Goal: Task Accomplishment & Management: Use online tool/utility

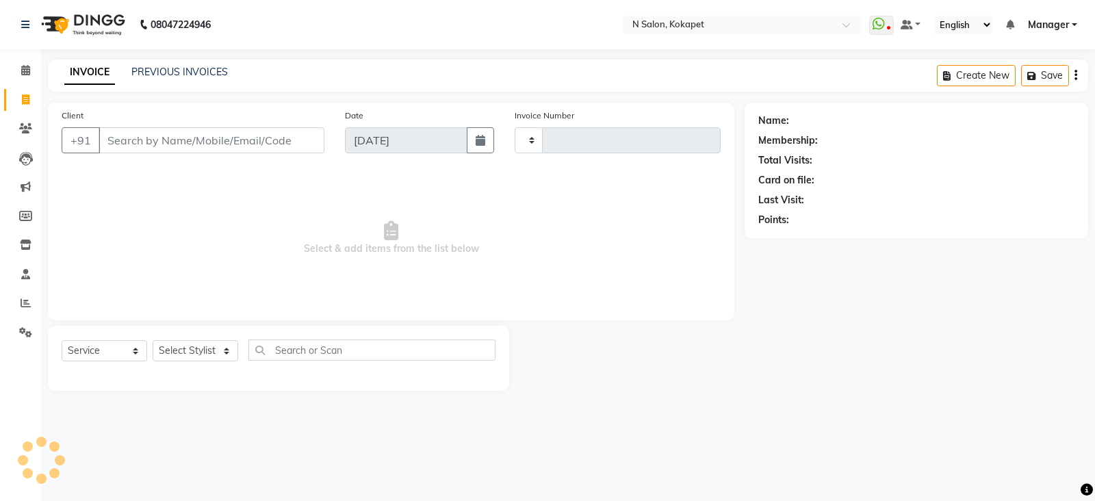
select select "service"
type input "1337"
select select "7256"
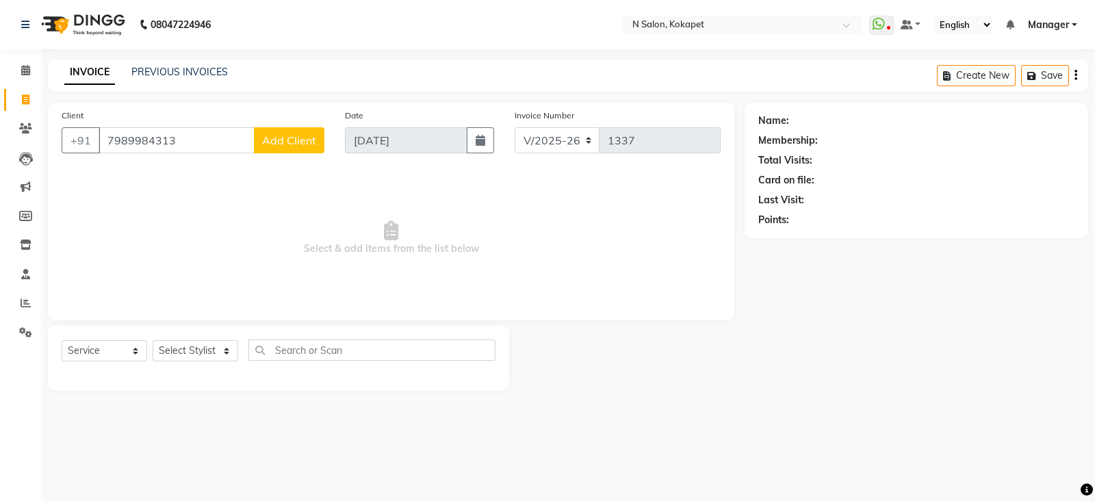
type input "7989984313"
click at [280, 133] on button "Add Client" at bounding box center [289, 140] width 70 height 26
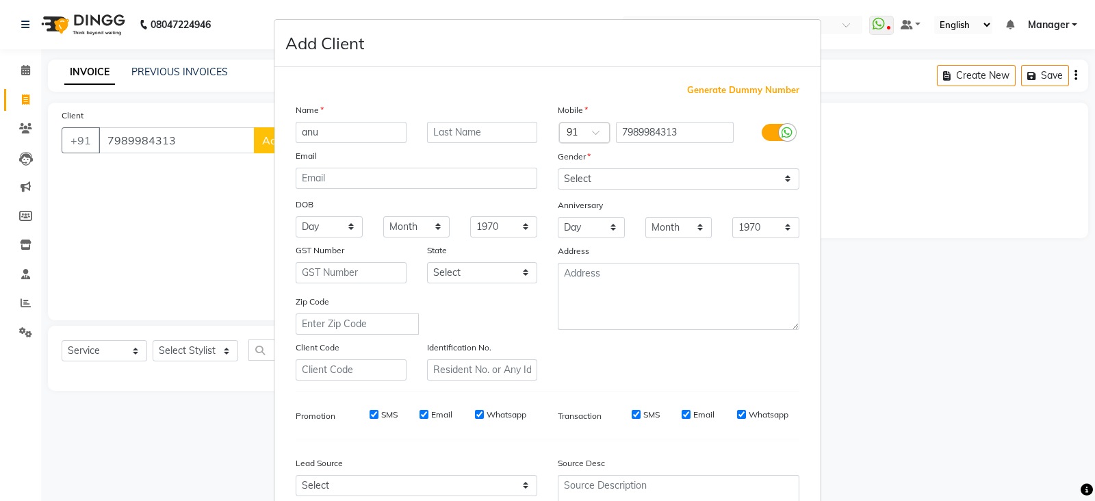
click at [339, 135] on input "anu" at bounding box center [351, 132] width 111 height 21
type input "a"
type input "Anu"
click at [650, 180] on select "Select [DEMOGRAPHIC_DATA] [DEMOGRAPHIC_DATA] Other Prefer Not To Say" at bounding box center [678, 178] width 241 height 21
select select "[DEMOGRAPHIC_DATA]"
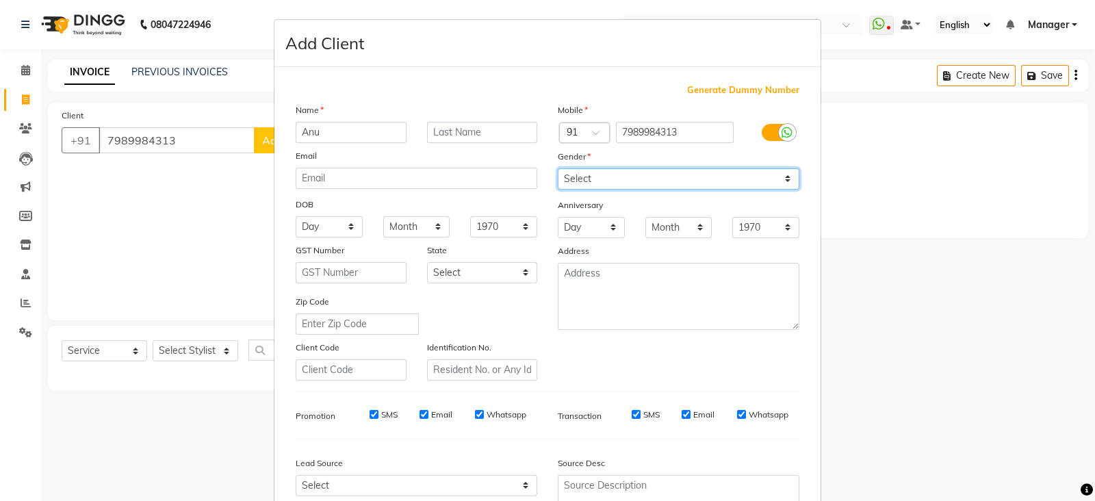
click at [558, 169] on select "Select [DEMOGRAPHIC_DATA] [DEMOGRAPHIC_DATA] Other Prefer Not To Say" at bounding box center [678, 178] width 241 height 21
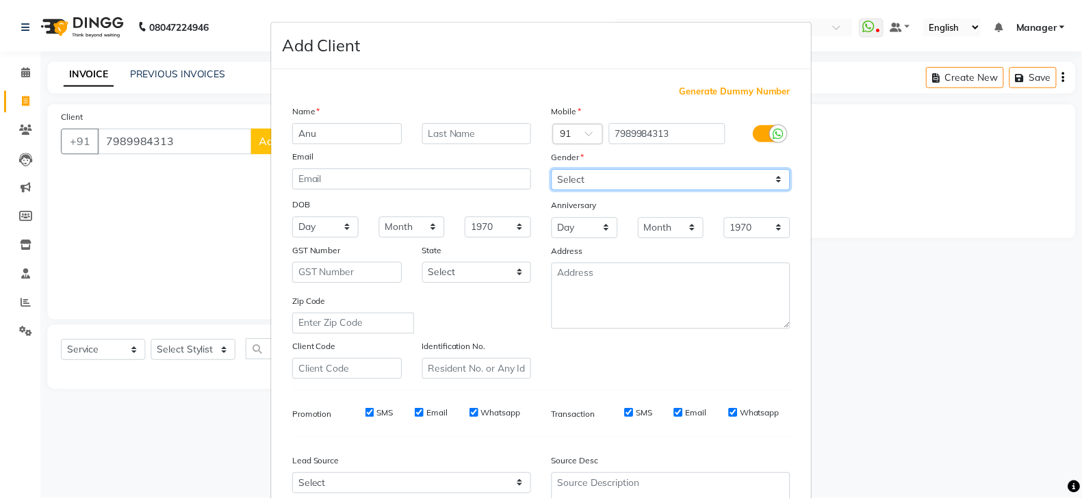
scroll to position [138, 0]
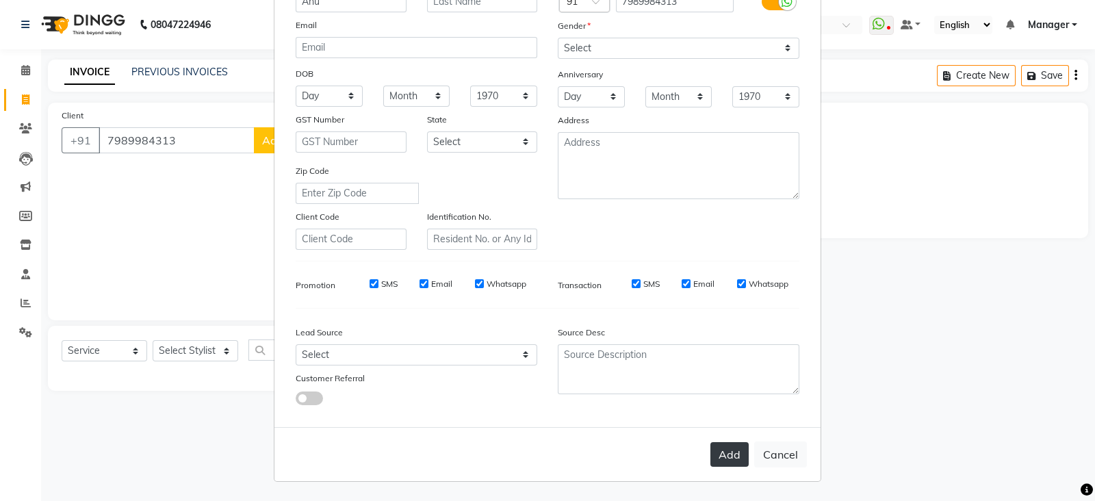
click at [714, 459] on button "Add" at bounding box center [729, 454] width 38 height 25
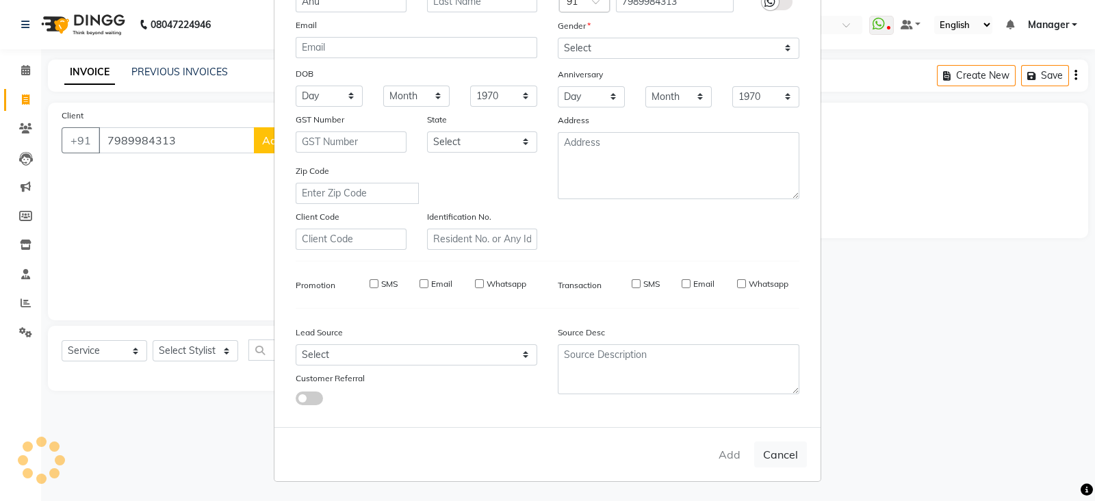
select select
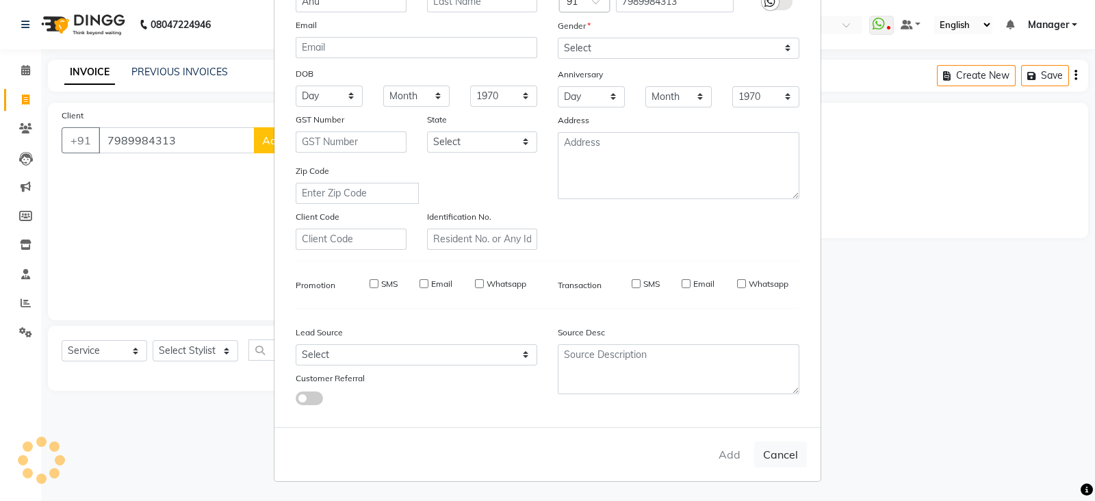
select select
checkbox input "false"
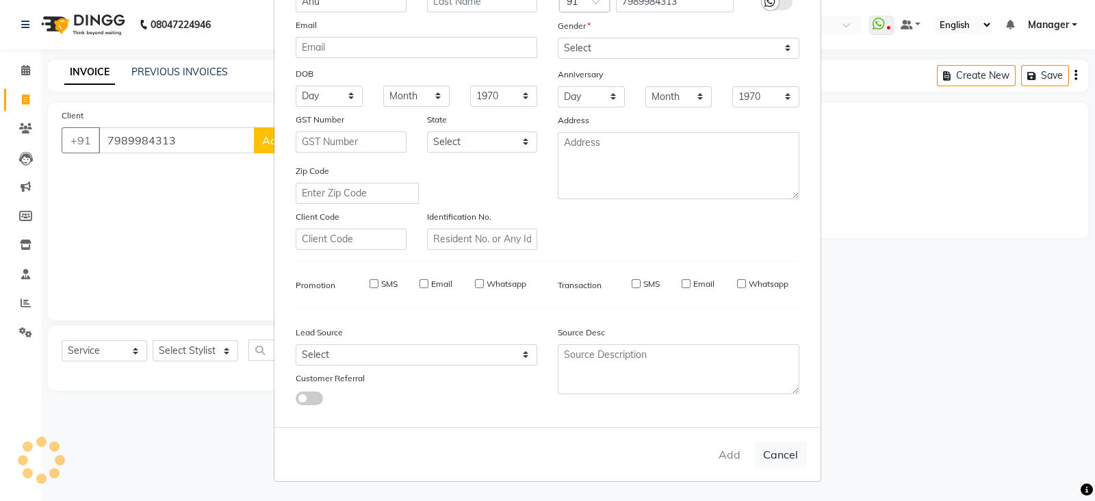
checkbox input "false"
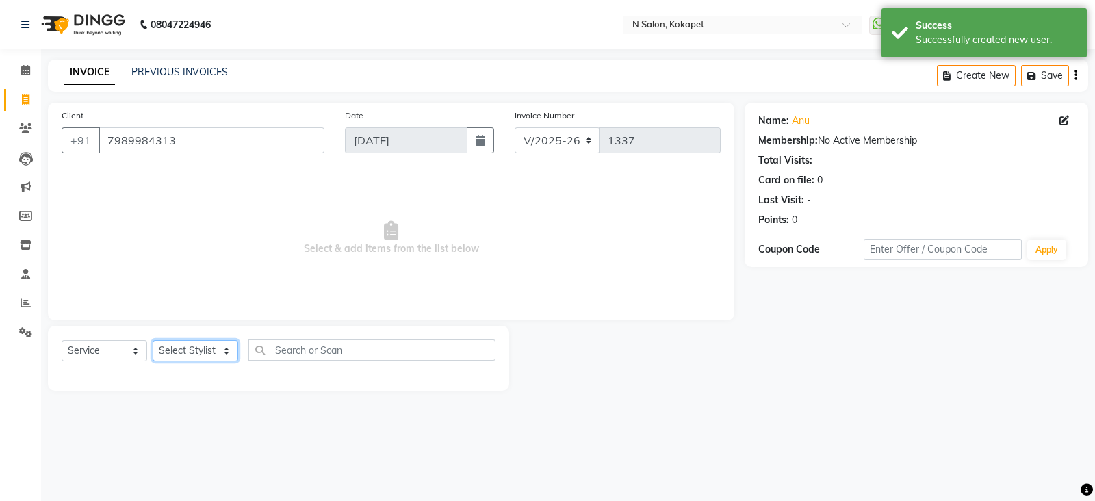
click at [162, 344] on select "Select Stylist [PERSON_NAME] ASM south [PERSON_NAME] pedicurist [DEMOGRAPHIC_DA…" at bounding box center [196, 350] width 86 height 21
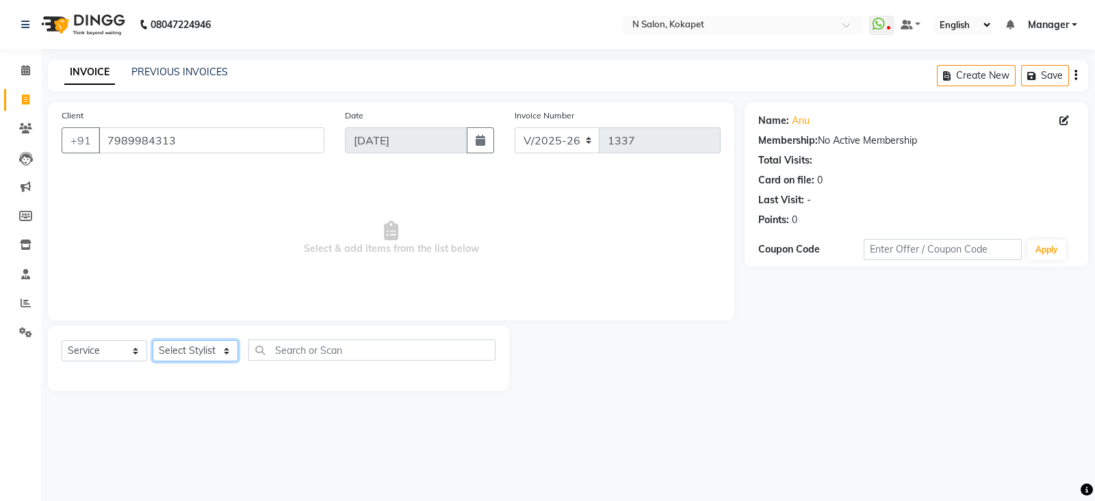
click at [186, 347] on select "Select Stylist [PERSON_NAME] ASM south [PERSON_NAME] pedicurist [DEMOGRAPHIC_DA…" at bounding box center [196, 350] width 86 height 21
select select "90082"
click at [153, 341] on select "Select Stylist [PERSON_NAME] ASM south [PERSON_NAME] pedicurist [DEMOGRAPHIC_DA…" at bounding box center [196, 350] width 86 height 21
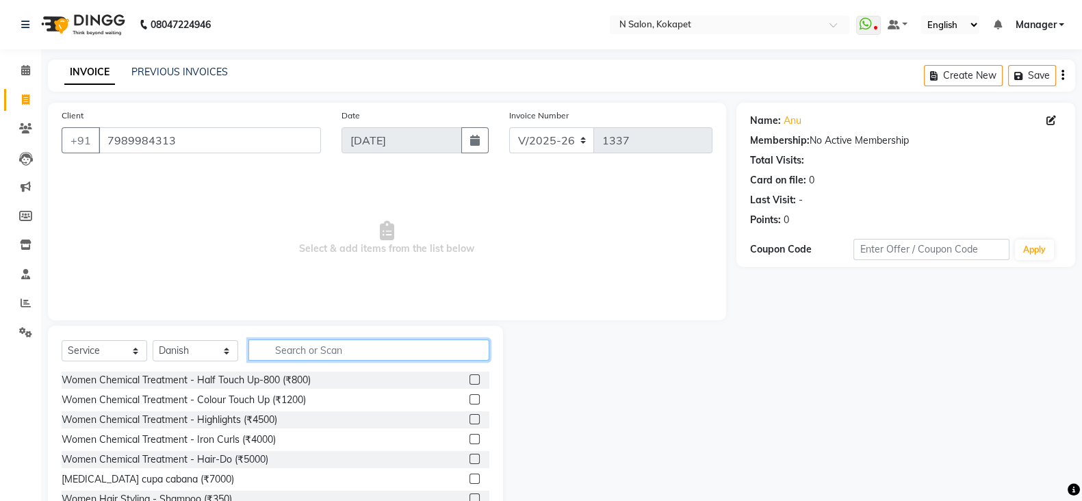
click at [331, 348] on input "text" at bounding box center [368, 349] width 241 height 21
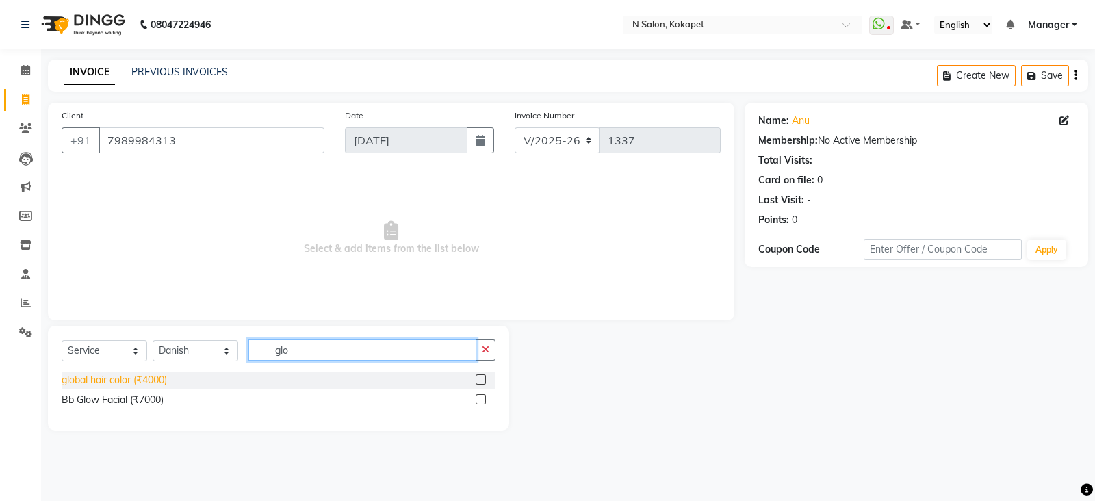
type input "glo"
click at [127, 387] on div "global hair color (₹4000)" at bounding box center [114, 380] width 105 height 14
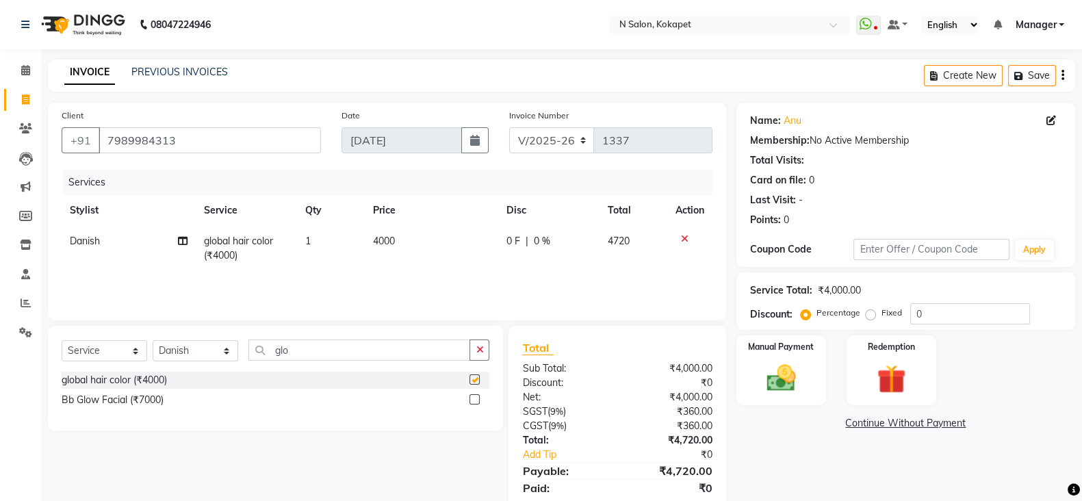
checkbox input "false"
click at [396, 243] on td "4000" at bounding box center [431, 248] width 134 height 45
select select "90082"
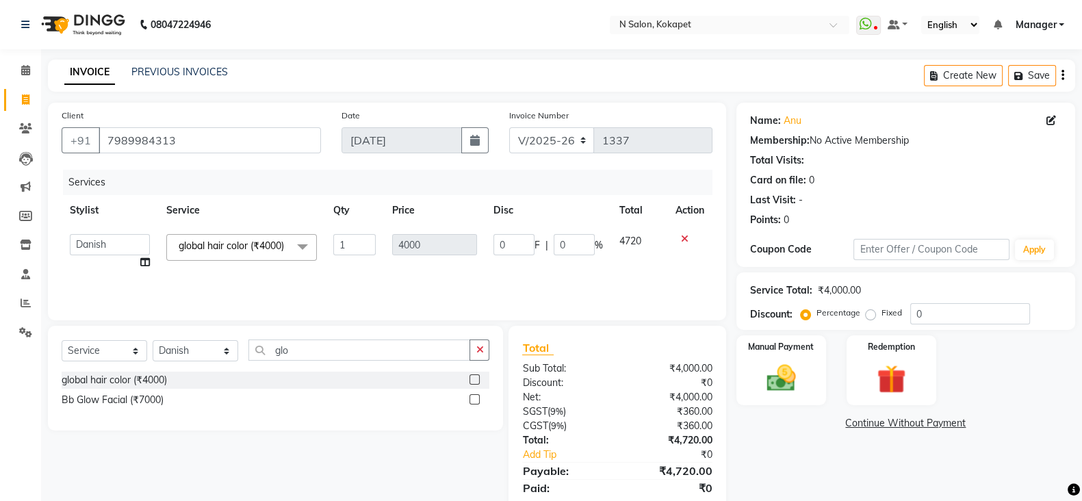
click at [380, 226] on tr "[PERSON_NAME] ASM south [PERSON_NAME] pedicurist [DEMOGRAPHIC_DATA] Manager [PE…" at bounding box center [387, 252] width 651 height 52
click at [681, 237] on icon at bounding box center [685, 239] width 8 height 10
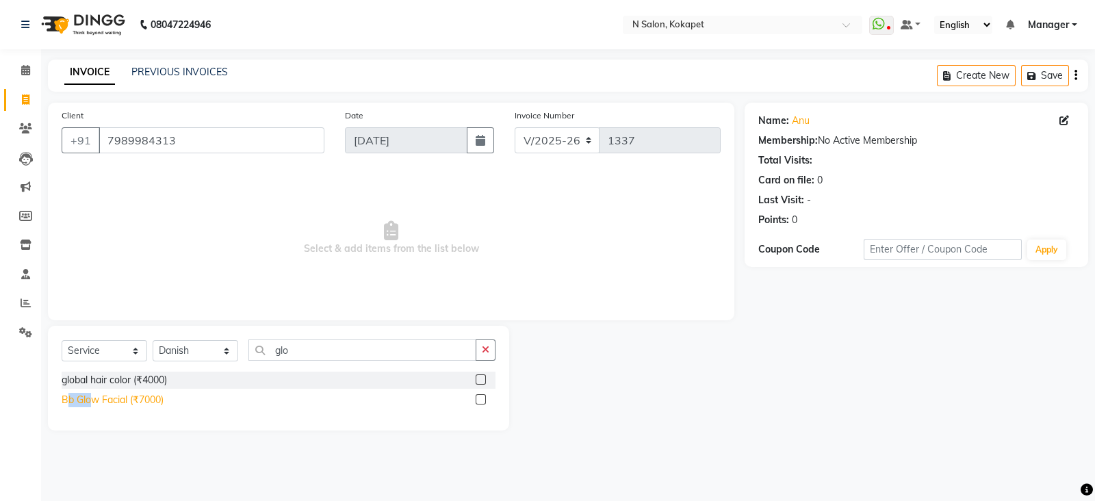
drag, startPoint x: 70, startPoint y: 410, endPoint x: 95, endPoint y: 400, distance: 27.3
click at [95, 400] on div "global hair color (₹4000) Bb Glow Facial (₹7000)" at bounding box center [279, 391] width 434 height 40
click at [95, 400] on div "Bb Glow Facial (₹7000)" at bounding box center [113, 400] width 102 height 14
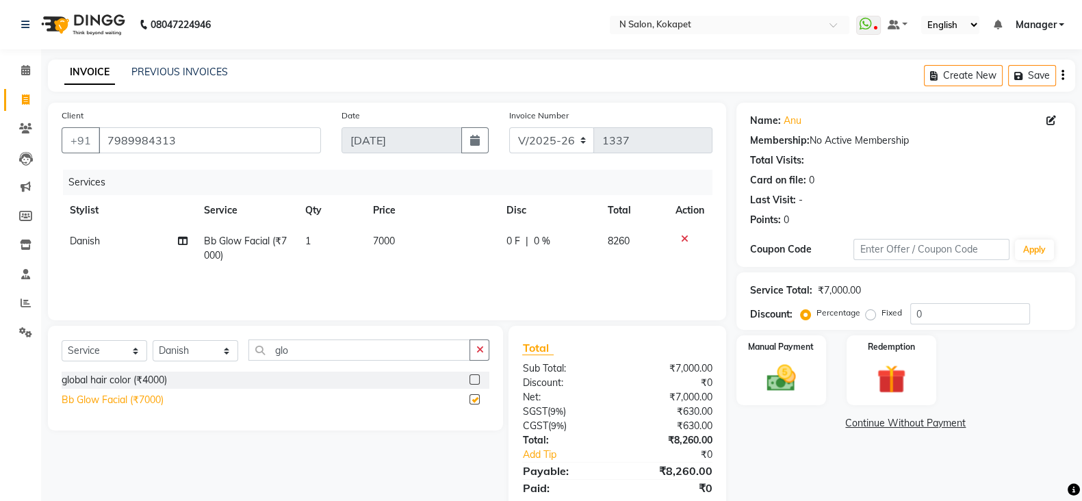
checkbox input "false"
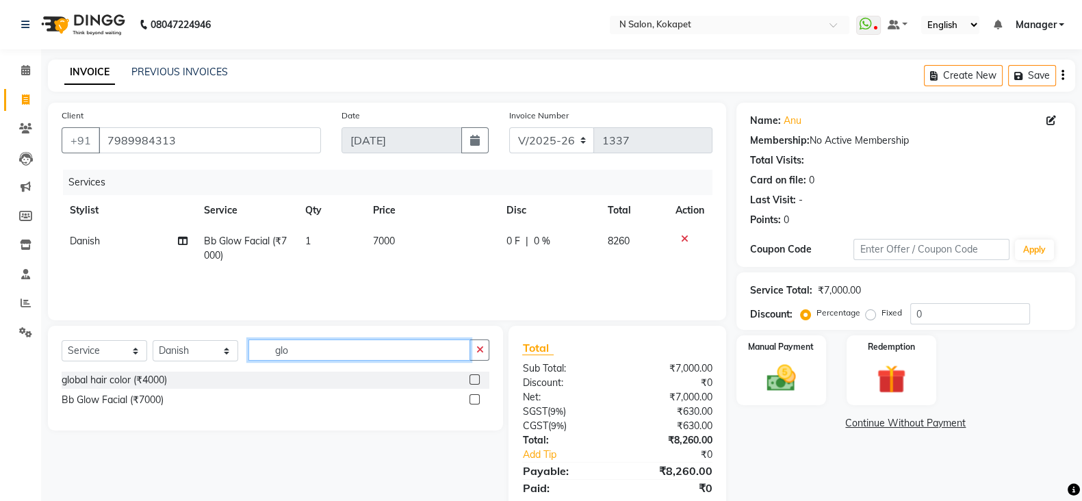
drag, startPoint x: 363, startPoint y: 350, endPoint x: 194, endPoint y: 356, distance: 169.1
click at [194, 356] on div "Select Service Product Membership Package Voucher Prepaid Gift Card Select Styl…" at bounding box center [276, 355] width 428 height 32
click at [681, 239] on icon at bounding box center [685, 239] width 8 height 10
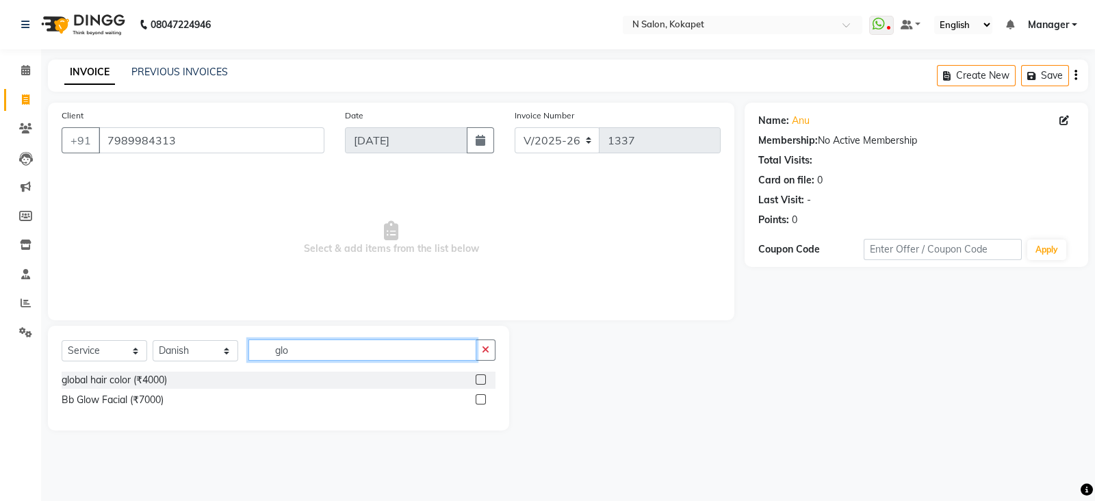
drag, startPoint x: 304, startPoint y: 353, endPoint x: 0, endPoint y: 471, distance: 326.4
click at [0, 451] on app-home "08047224946 Select Location × N Salon, Kokapet WhatsApp Status ✕ Status: Discon…" at bounding box center [547, 225] width 1095 height 451
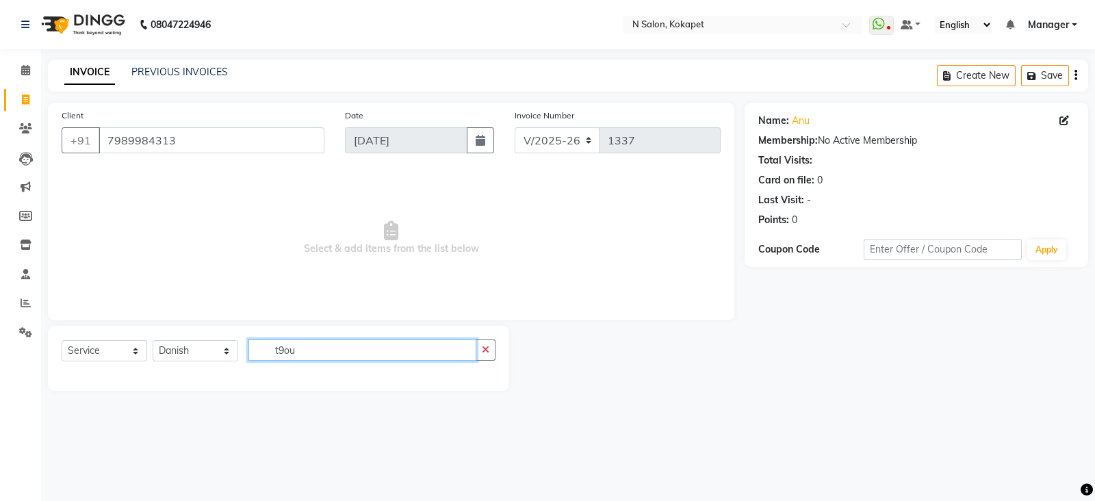
type input "t9o"
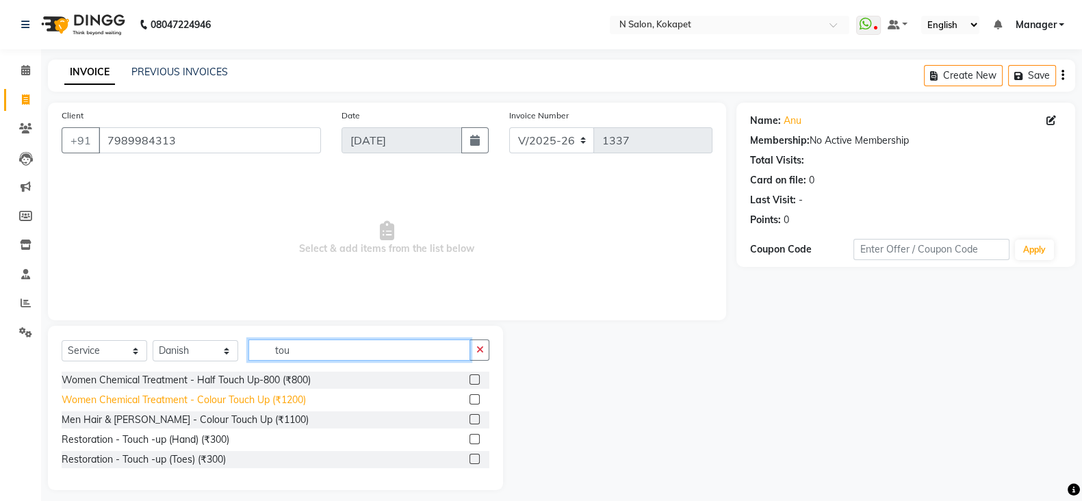
type input "tou"
click at [215, 402] on div "Women Chemical Treatment - Colour Touch Up (₹1200)" at bounding box center [184, 400] width 244 height 14
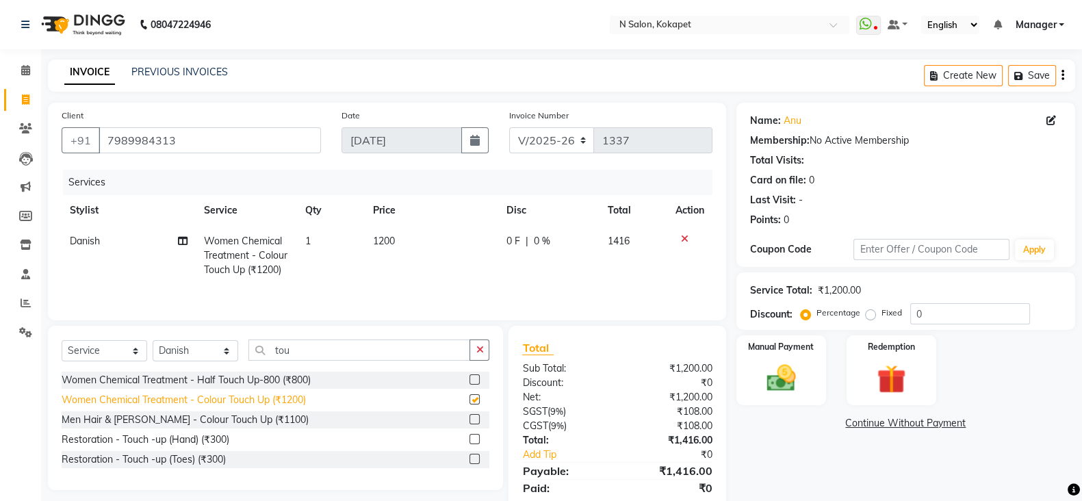
checkbox input "false"
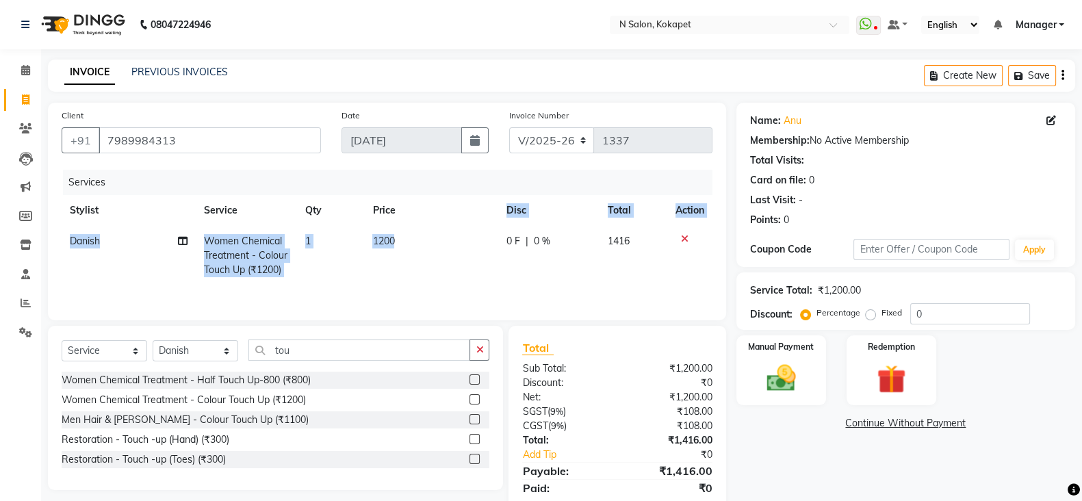
drag, startPoint x: 431, startPoint y: 254, endPoint x: 415, endPoint y: 191, distance: 64.9
click at [415, 191] on div "Services Stylist Service Qty Price Disc Total Action Danish Women Chemical Trea…" at bounding box center [387, 238] width 651 height 137
click at [414, 232] on td "1200" at bounding box center [431, 256] width 134 height 60
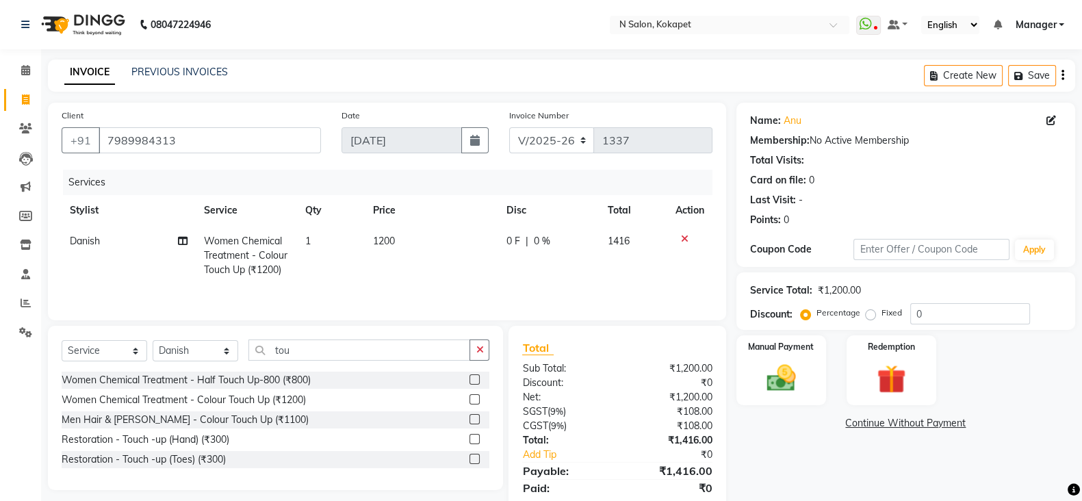
select select "90082"
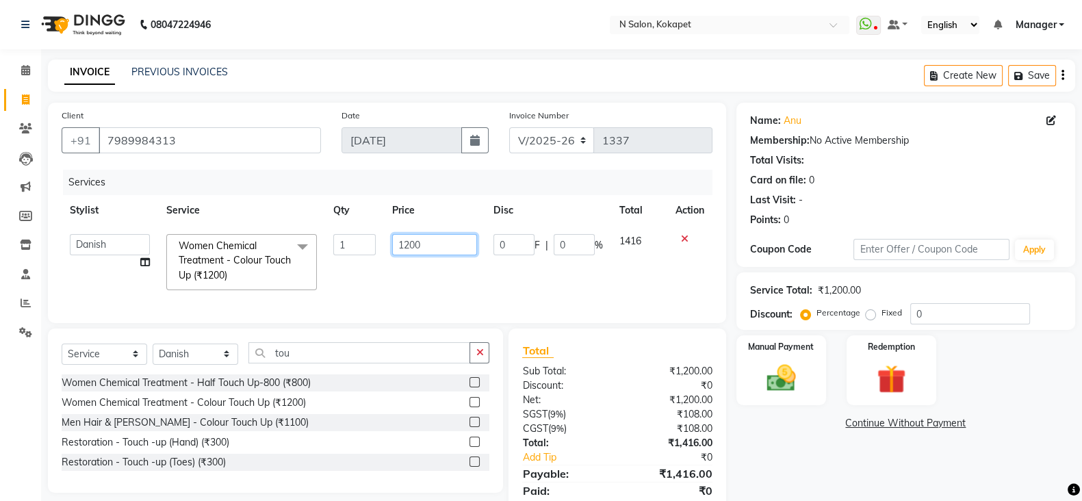
drag, startPoint x: 445, startPoint y: 244, endPoint x: 275, endPoint y: 222, distance: 171.2
click at [275, 222] on table "Stylist Service Qty Price Disc Total Action [PERSON_NAME] ASM south [PERSON_NAM…" at bounding box center [387, 246] width 651 height 103
type input "3500"
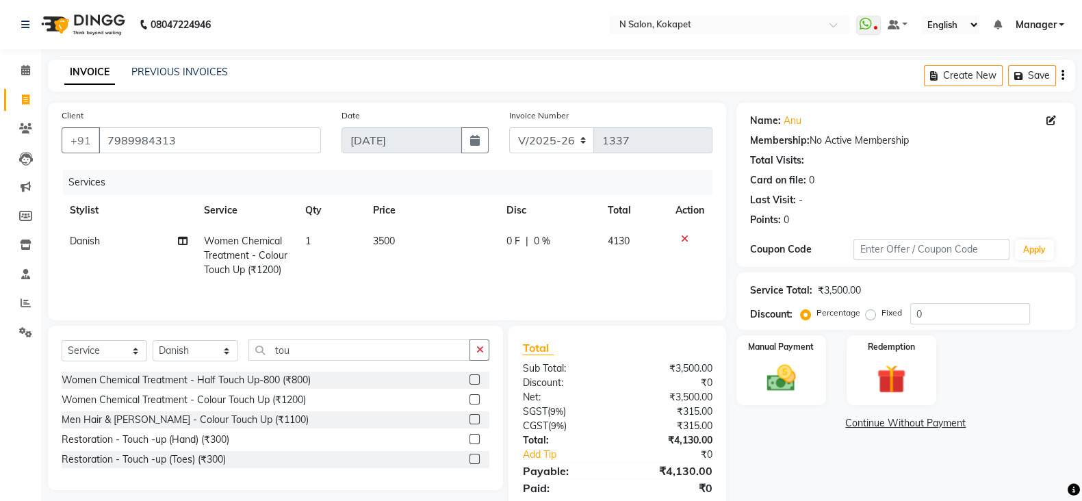
click at [331, 275] on td "1" at bounding box center [331, 256] width 68 height 60
select select "90082"
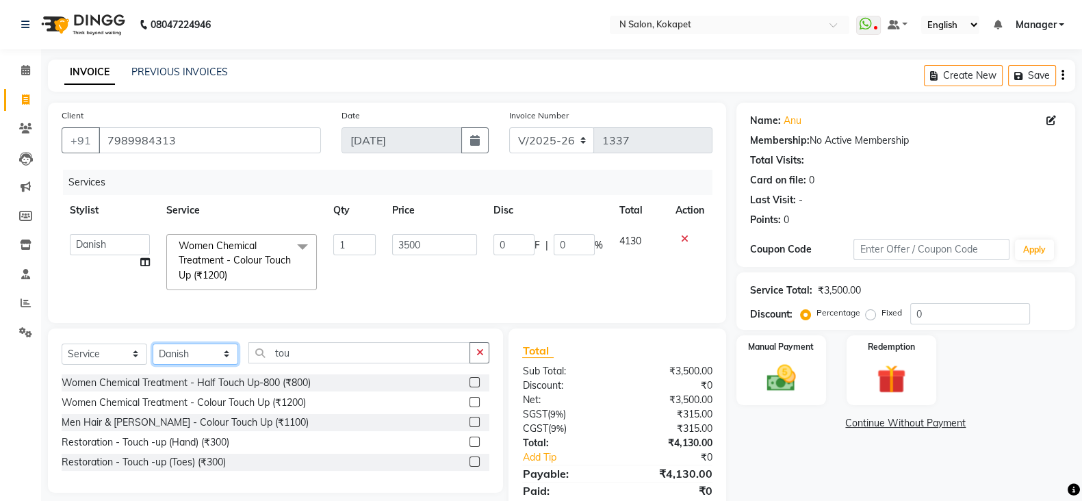
click at [227, 363] on select "Select Stylist [PERSON_NAME] ASM south [PERSON_NAME] pedicurist [DEMOGRAPHIC_DA…" at bounding box center [196, 353] width 86 height 21
select select "89511"
click at [153, 356] on select "Select Stylist [PERSON_NAME] ASM south [PERSON_NAME] pedicurist [DEMOGRAPHIC_DA…" at bounding box center [196, 353] width 86 height 21
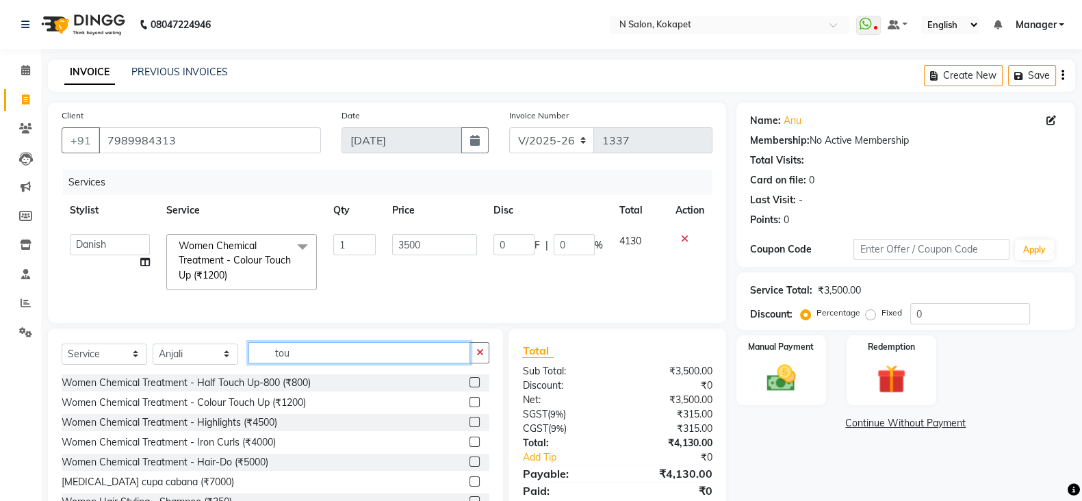
drag, startPoint x: 307, startPoint y: 367, endPoint x: 117, endPoint y: 335, distance: 192.8
click at [117, 335] on div "Client [PHONE_NUMBER] Date [DATE] Invoice Number V/2025 V/[PHONE_NUMBER] Servic…" at bounding box center [387, 317] width 698 height 428
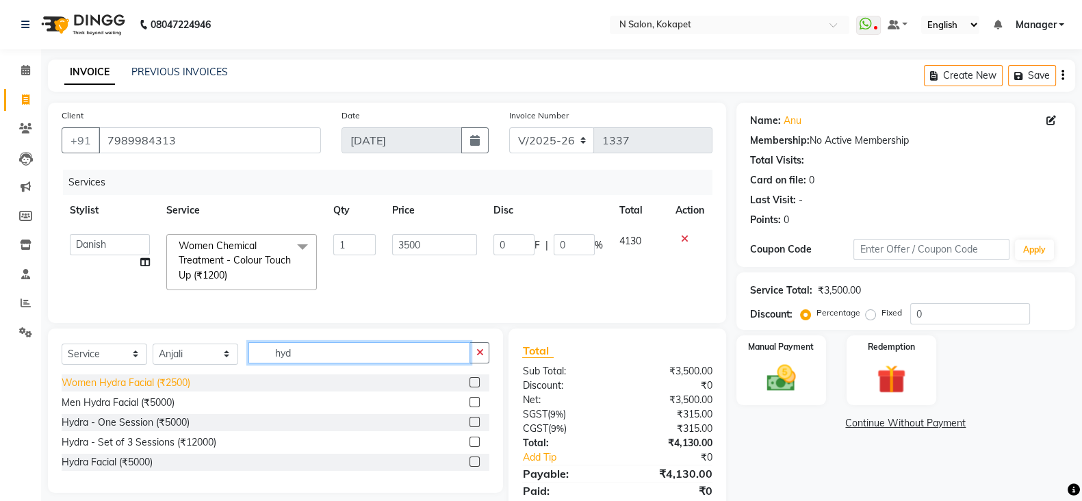
type input "hyd"
click at [137, 390] on div "Women Hydra Facial (₹2500)" at bounding box center [126, 383] width 129 height 14
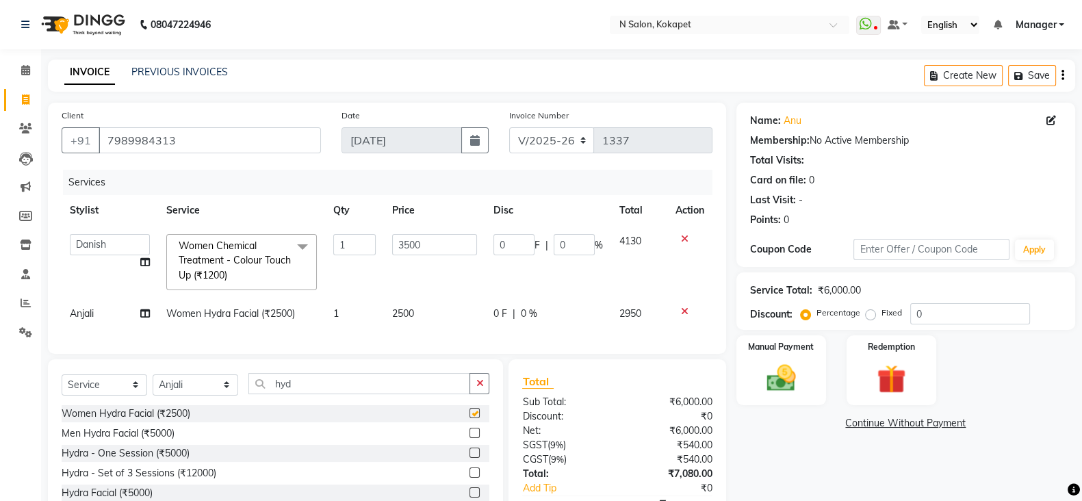
checkbox input "false"
click at [435, 314] on td "2500" at bounding box center [435, 313] width 102 height 31
select select "89511"
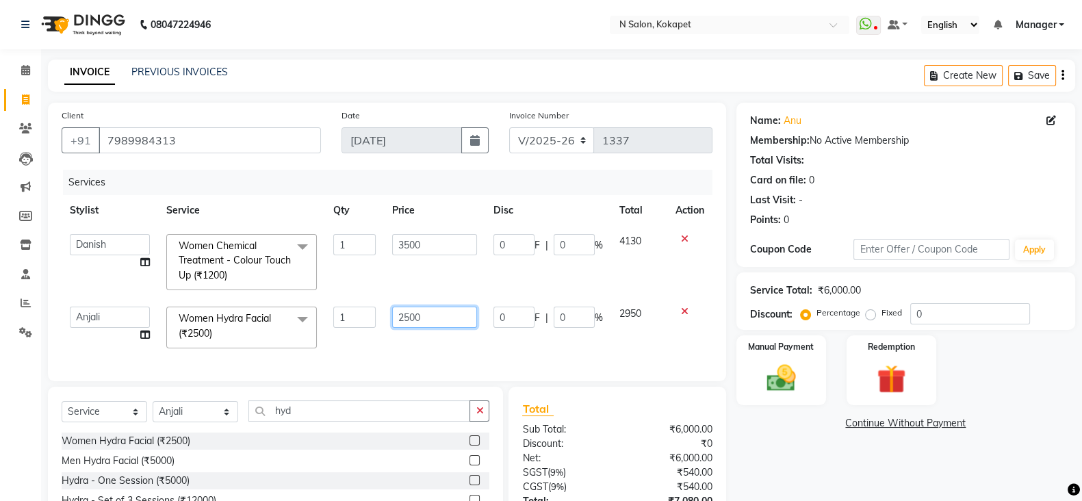
drag, startPoint x: 465, startPoint y: 313, endPoint x: 115, endPoint y: 380, distance: 356.6
click at [115, 380] on div "Client [PHONE_NUMBER] Date [DATE] Invoice Number V/2025 V/[PHONE_NUMBER] Servic…" at bounding box center [387, 242] width 678 height 278
type input "7500"
click at [419, 350] on div "Services Stylist Service Qty Price Disc Total Action Alim Anjali ASM south [PER…" at bounding box center [387, 269] width 651 height 198
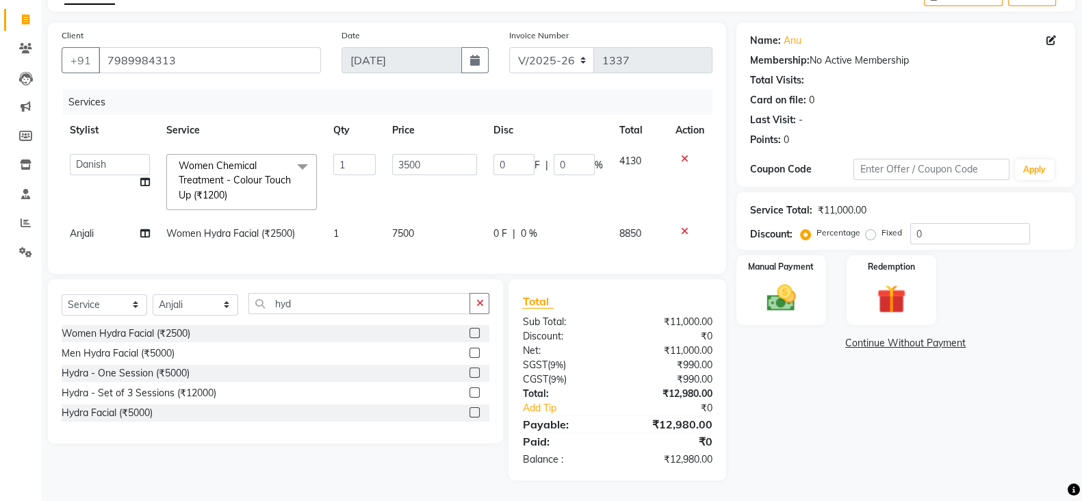
scroll to position [0, 0]
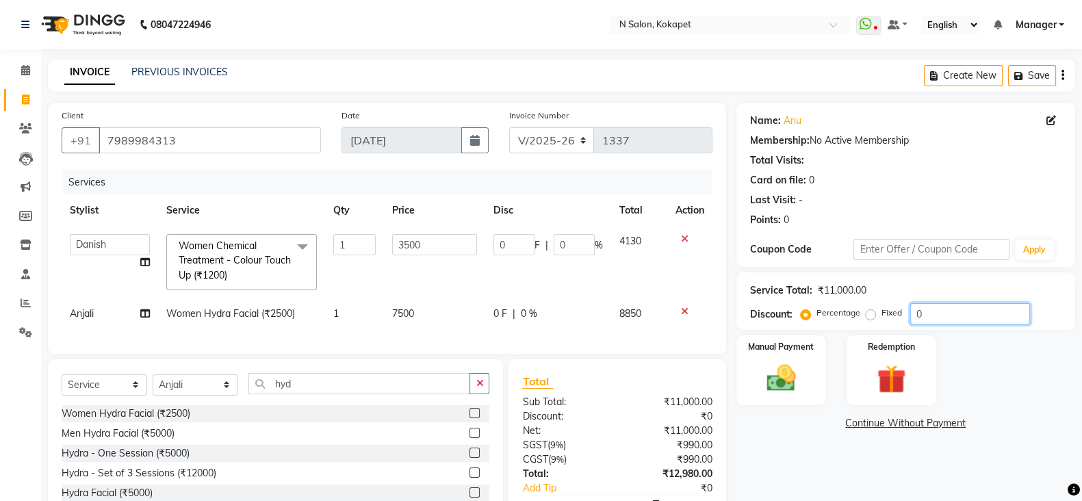
drag, startPoint x: 946, startPoint y: 311, endPoint x: 612, endPoint y: 374, distance: 340.3
click at [612, 374] on div "Client [PHONE_NUMBER] Date [DATE] Invoice Number V/2025 V/[PHONE_NUMBER] Servic…" at bounding box center [561, 332] width 1047 height 458
click at [881, 313] on label "Fixed" at bounding box center [891, 312] width 21 height 12
click at [873, 313] on input "Fixed" at bounding box center [873, 313] width 10 height 10
radio input "true"
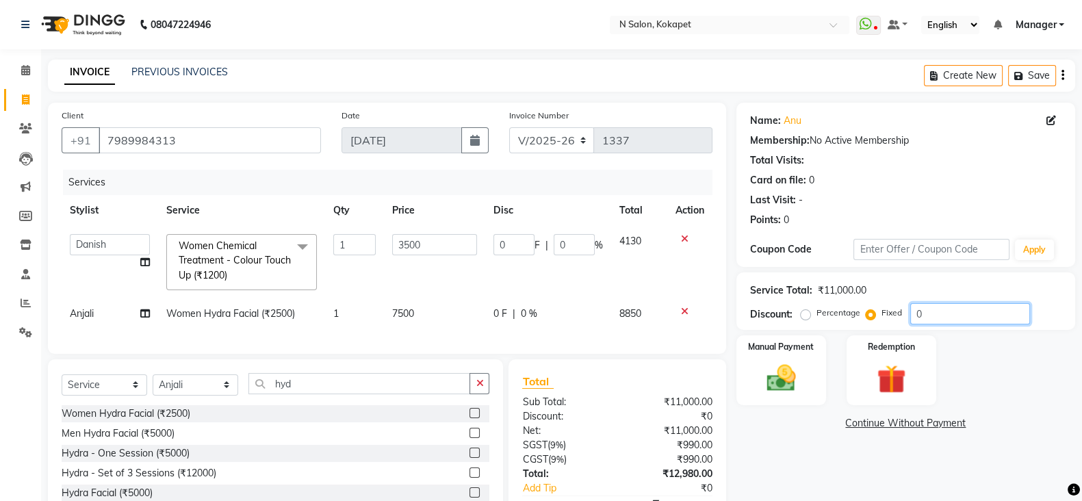
click at [1002, 307] on input "0" at bounding box center [970, 313] width 120 height 21
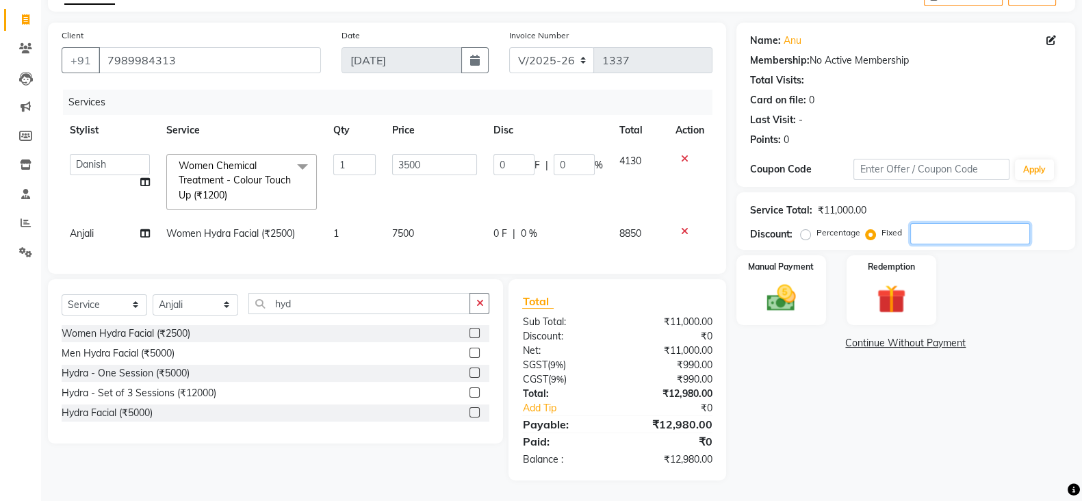
scroll to position [92, 0]
type input "3"
type input "0.95"
type input "0.03"
type input "39"
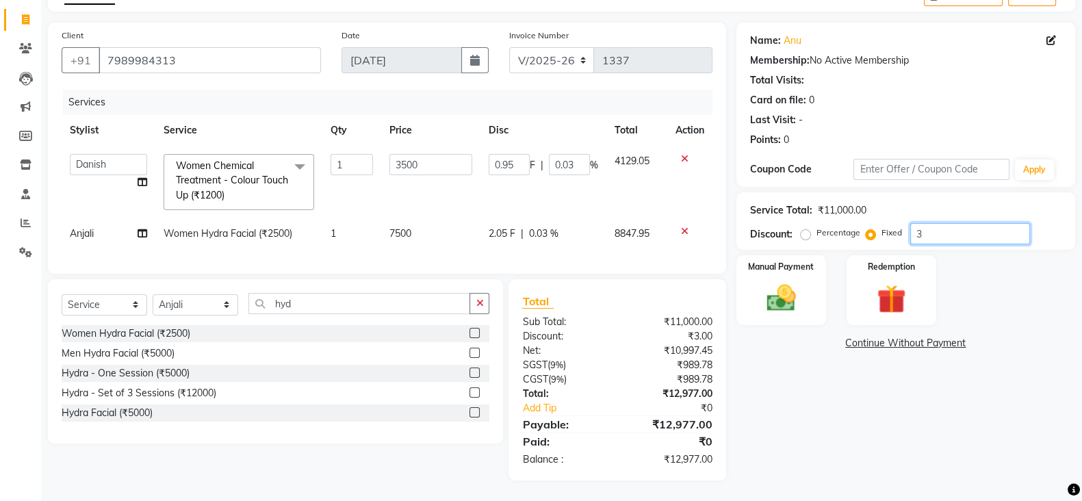
type input "12.41"
type input "0.35"
type input "398"
type input "126.64"
type input "3.62"
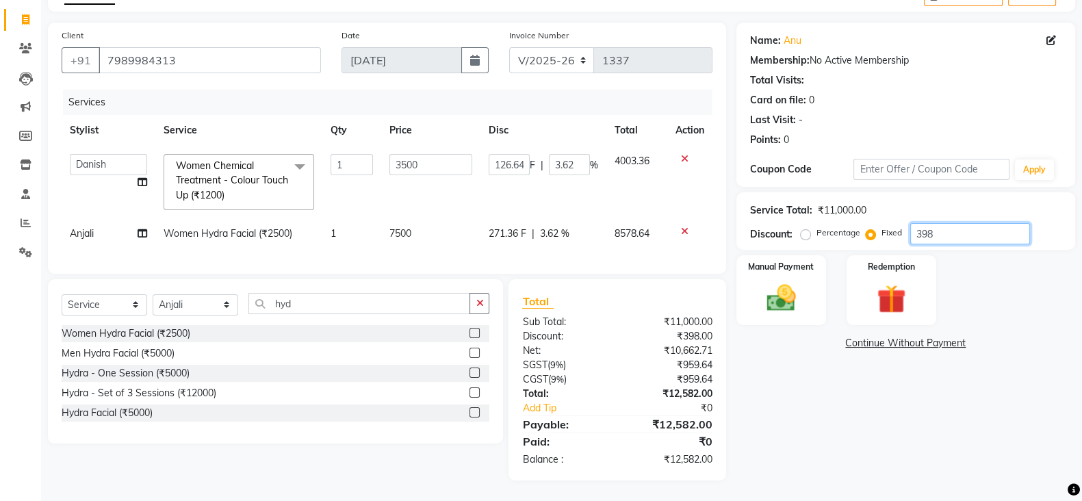
type input "3980"
type input "1266.36"
type input "36.18"
type input "3980"
click at [802, 280] on img at bounding box center [781, 297] width 49 height 34
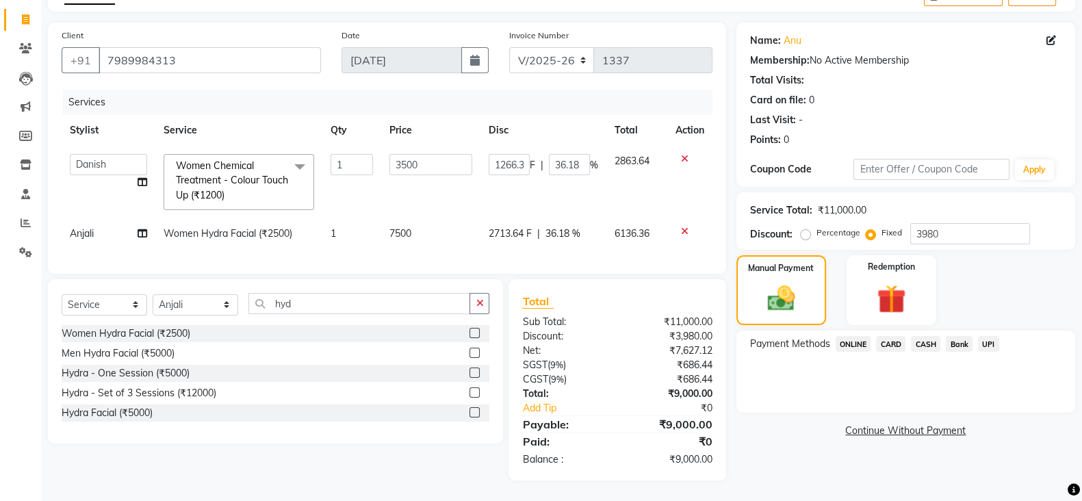
click at [891, 336] on span "CARD" at bounding box center [890, 344] width 29 height 16
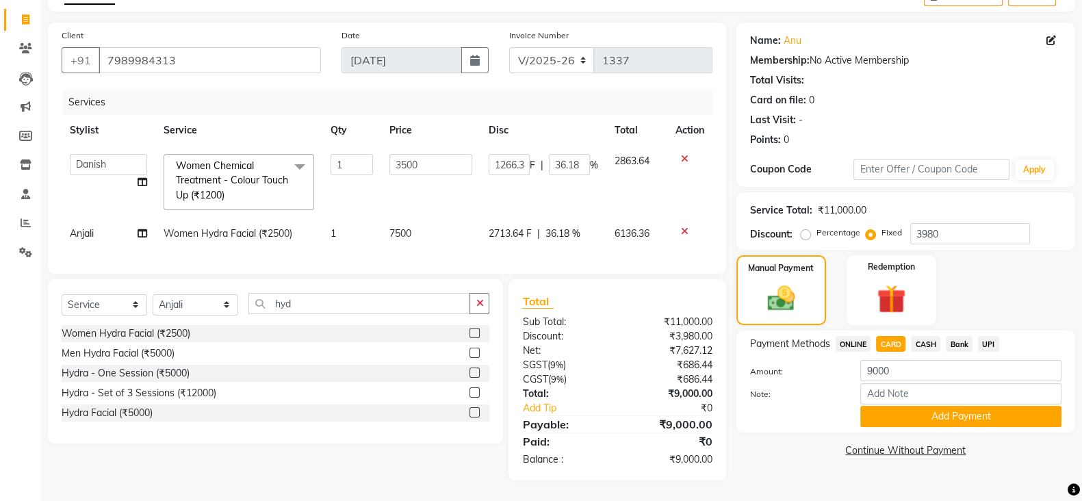
scroll to position [93, 0]
click at [947, 391] on input "Note:" at bounding box center [960, 393] width 201 height 21
click at [944, 406] on button "Add Payment" at bounding box center [960, 416] width 201 height 21
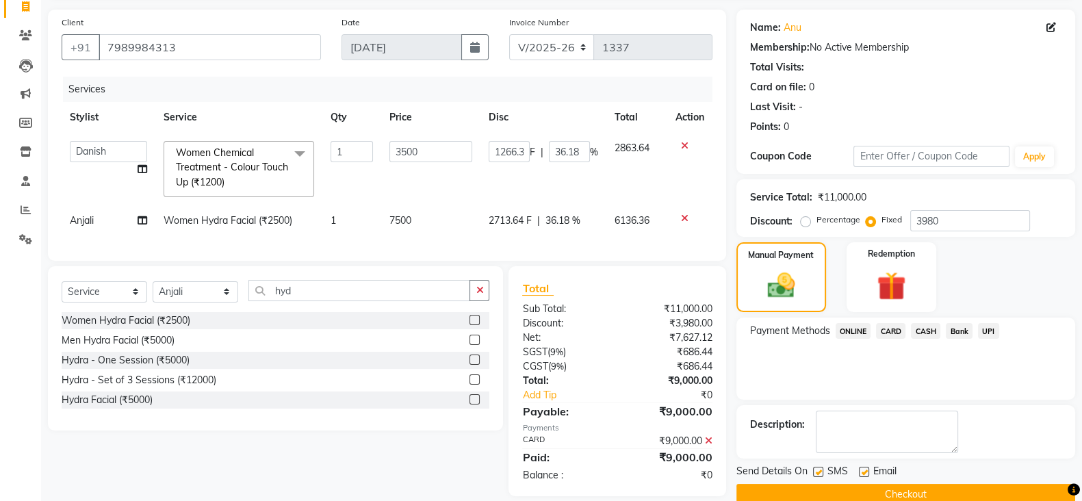
scroll to position [122, 0]
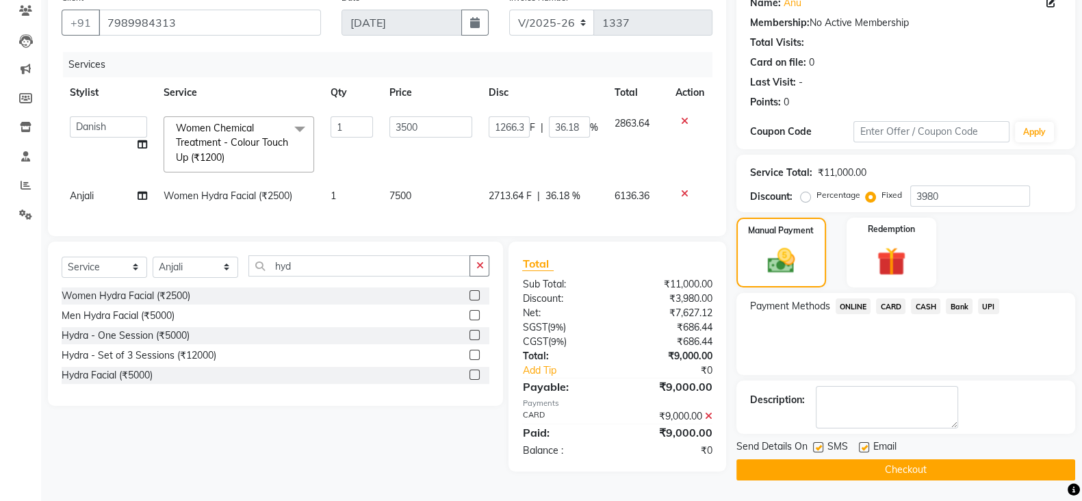
click at [896, 465] on button "Checkout" at bounding box center [905, 469] width 339 height 21
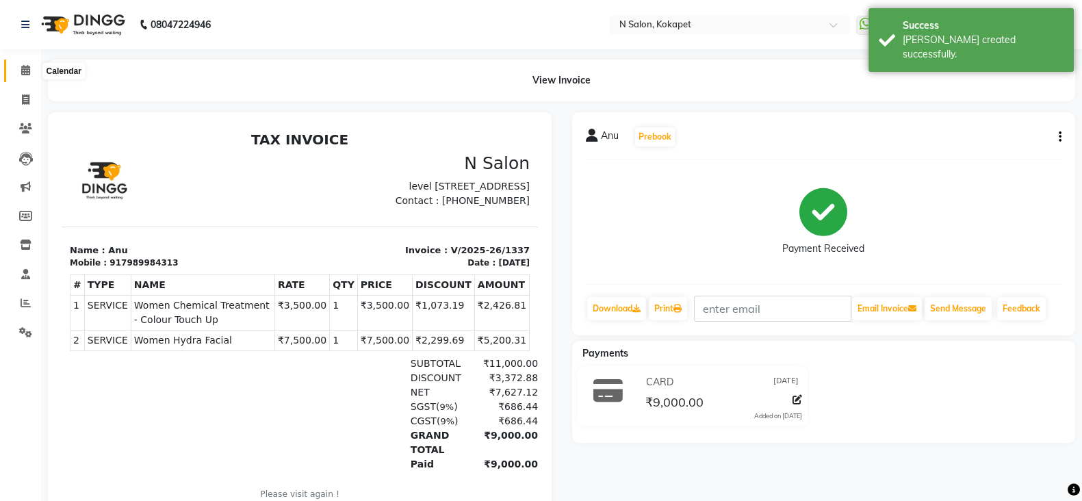
click at [18, 63] on span at bounding box center [26, 71] width 24 height 16
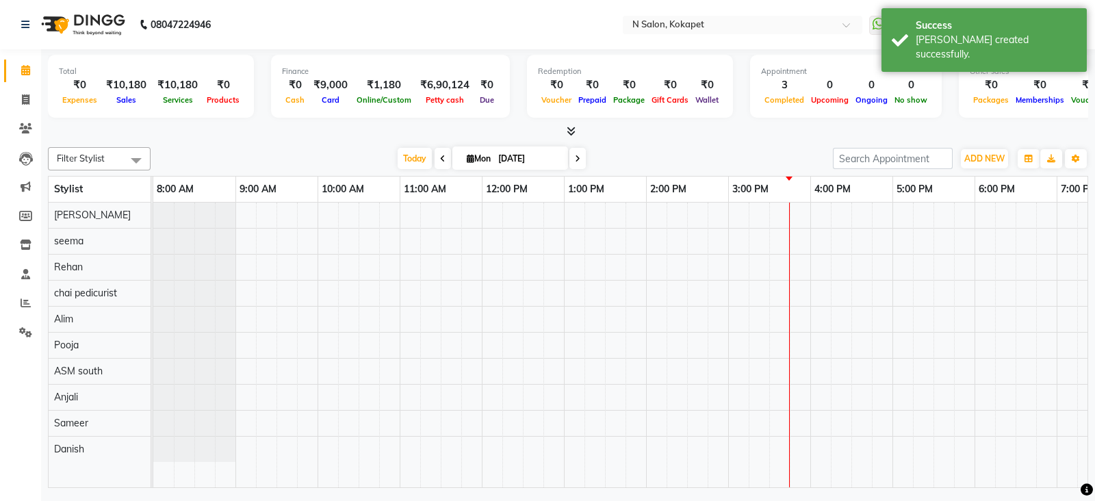
click at [571, 128] on icon at bounding box center [570, 131] width 9 height 10
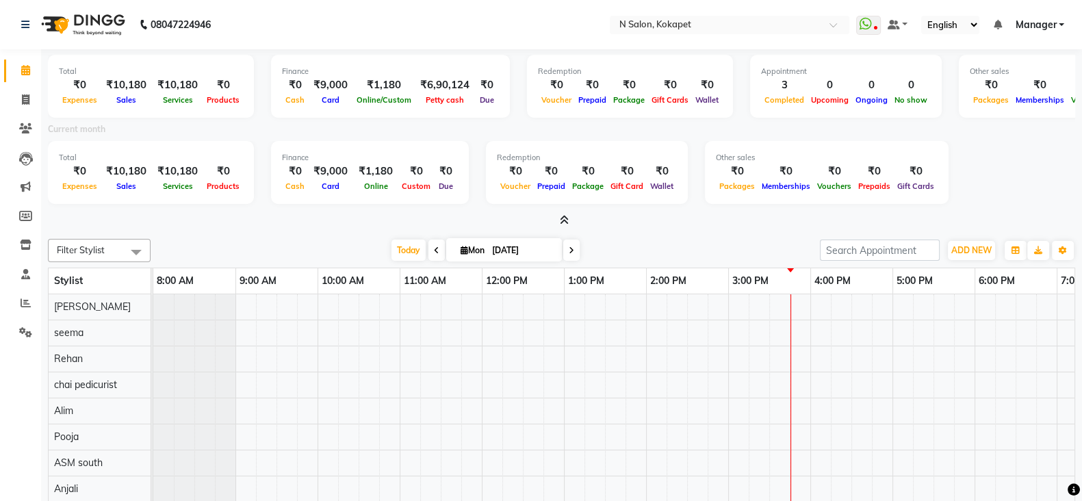
click at [560, 218] on icon at bounding box center [564, 220] width 9 height 10
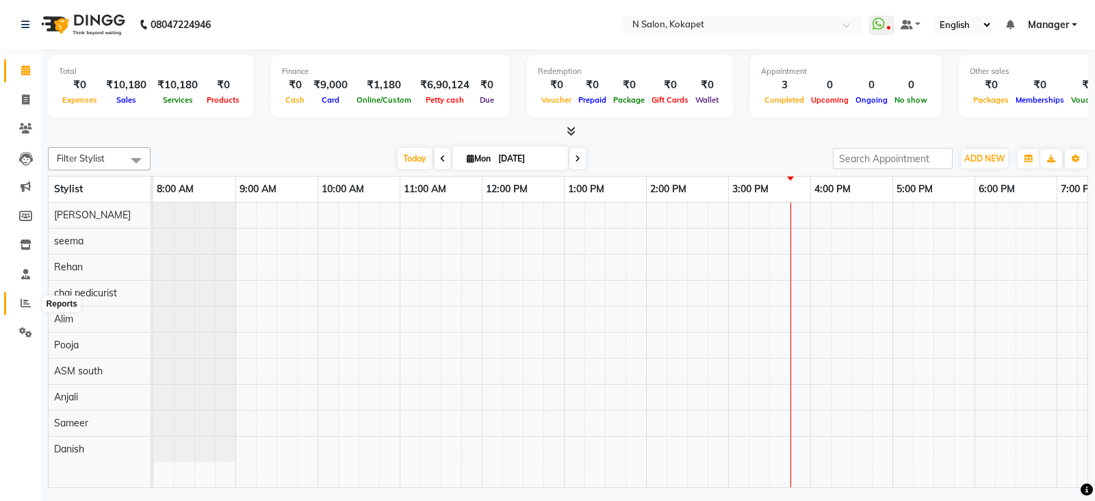
click at [27, 306] on icon at bounding box center [26, 303] width 10 height 10
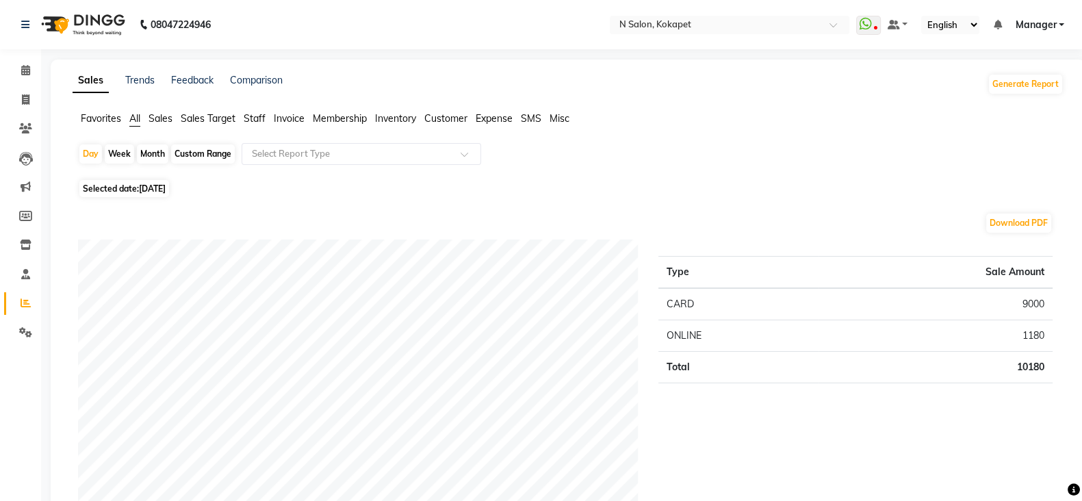
click at [260, 120] on span "Staff" at bounding box center [255, 118] width 22 height 12
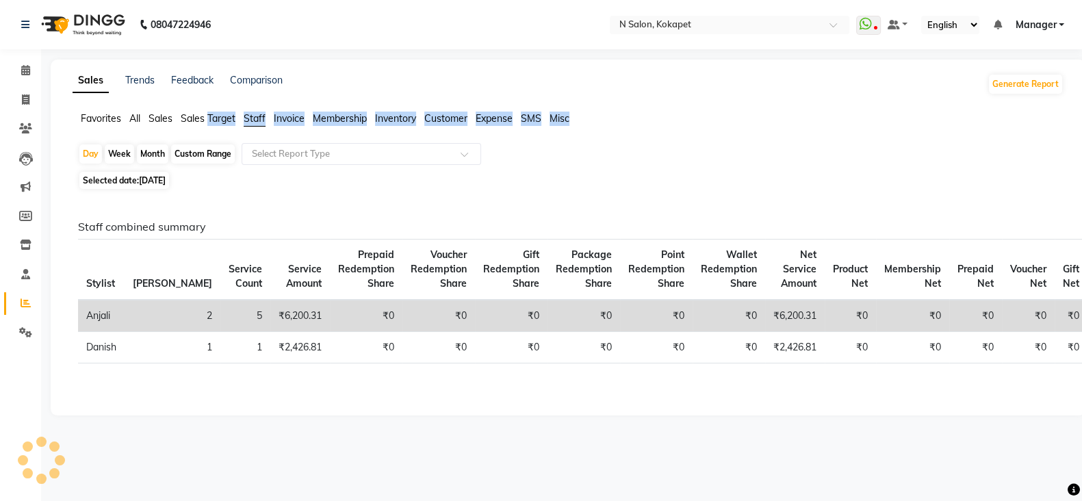
click at [260, 120] on span "Staff" at bounding box center [255, 118] width 22 height 12
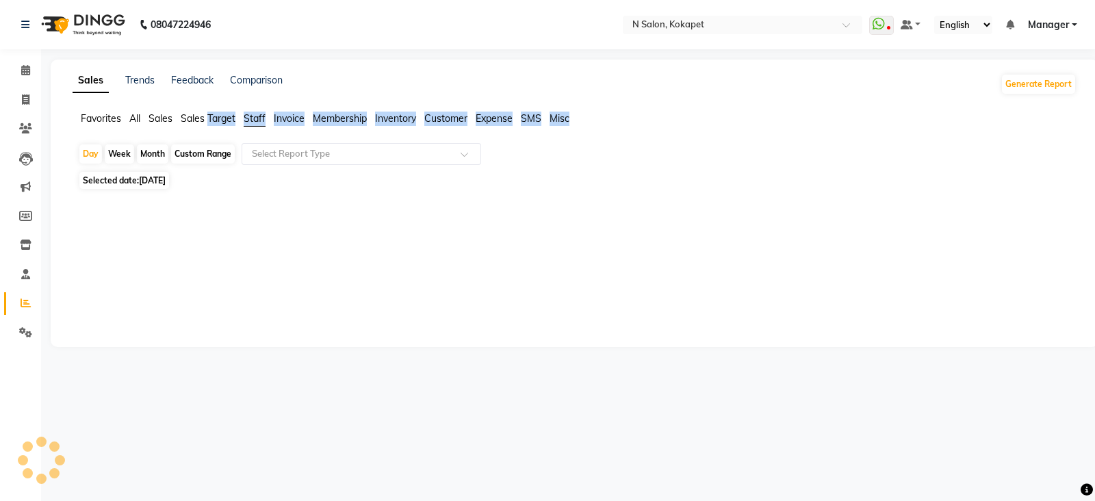
click at [253, 121] on span "Staff" at bounding box center [255, 118] width 22 height 12
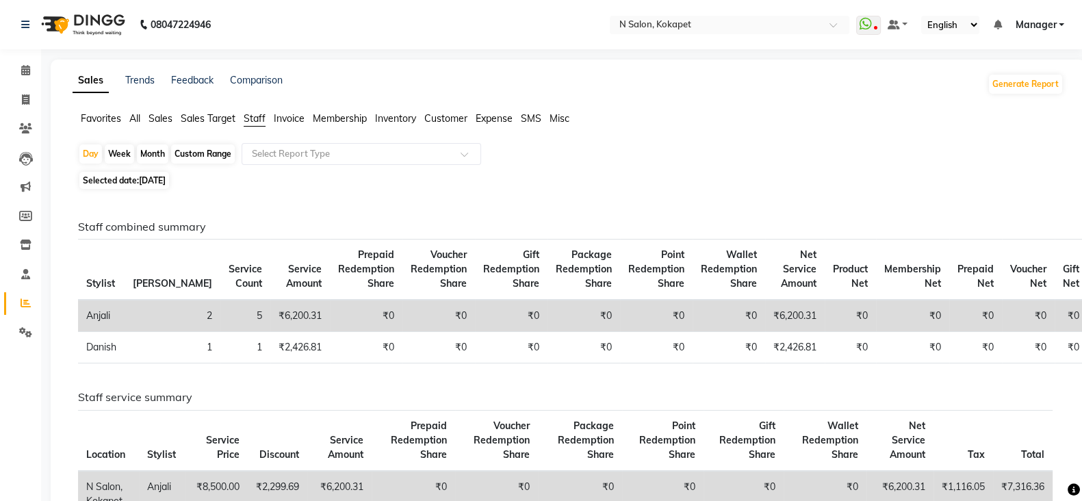
click at [360, 207] on div "Staff combined summary Stylist Bill Count Service Count Service Amount Prepaid …" at bounding box center [565, 438] width 996 height 490
click at [25, 66] on icon at bounding box center [25, 70] width 9 height 10
